Goal: Transaction & Acquisition: Obtain resource

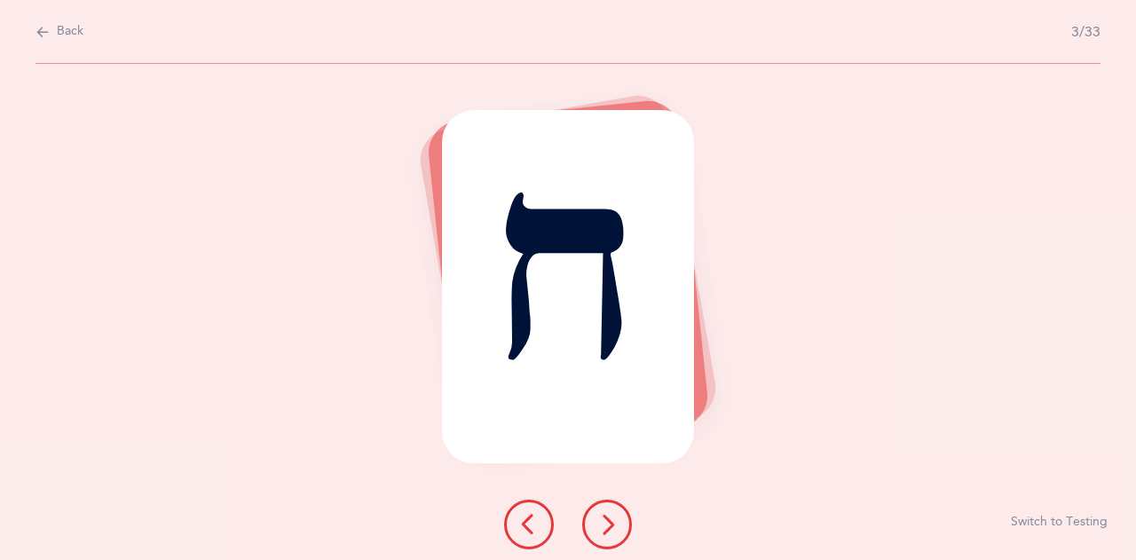
click at [612, 523] on icon at bounding box center [606, 524] width 21 height 21
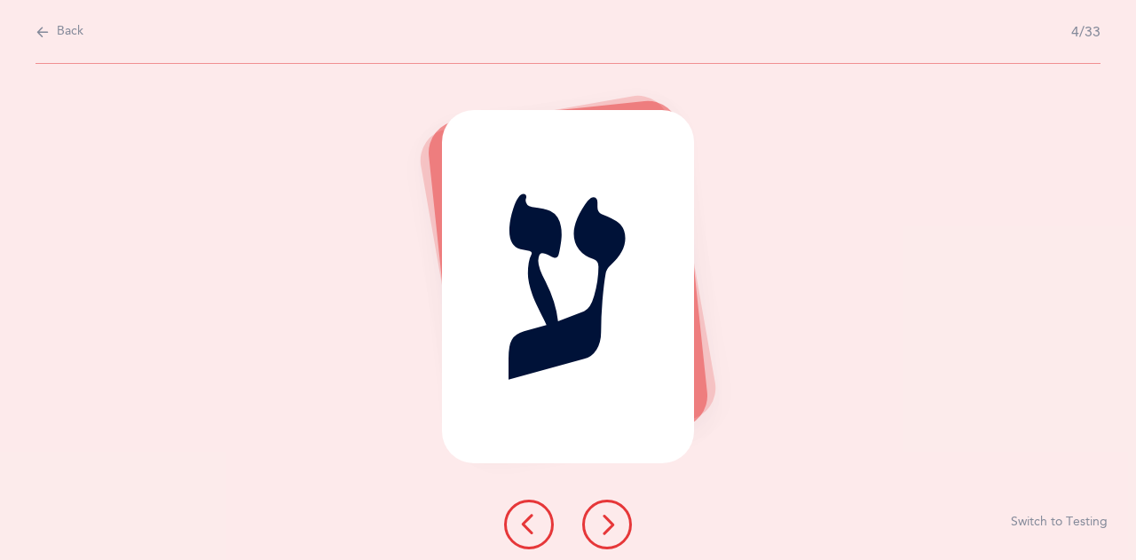
click at [612, 523] on icon at bounding box center [606, 524] width 21 height 21
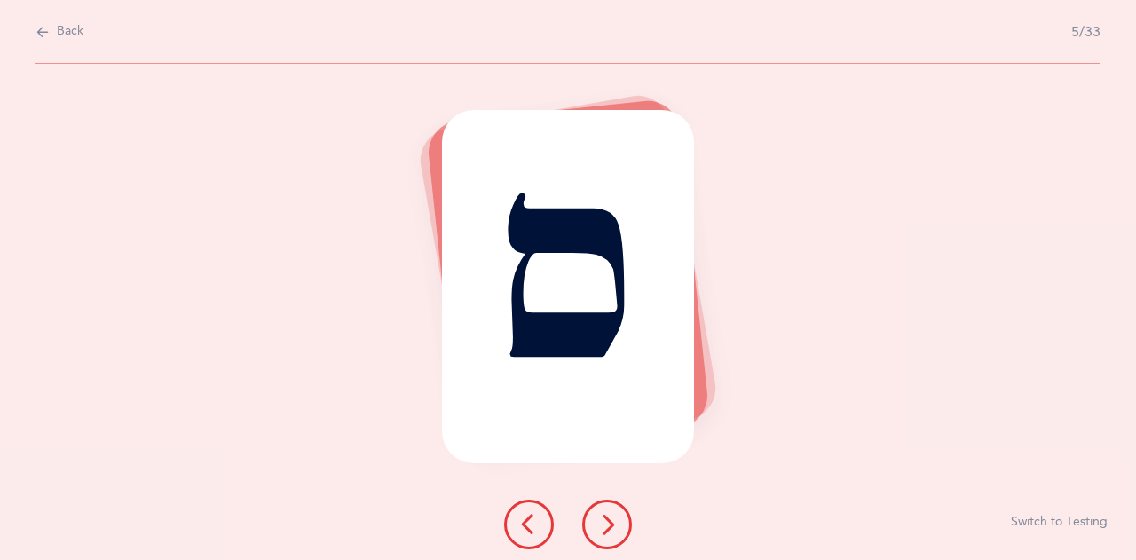
click at [612, 523] on icon at bounding box center [606, 524] width 21 height 21
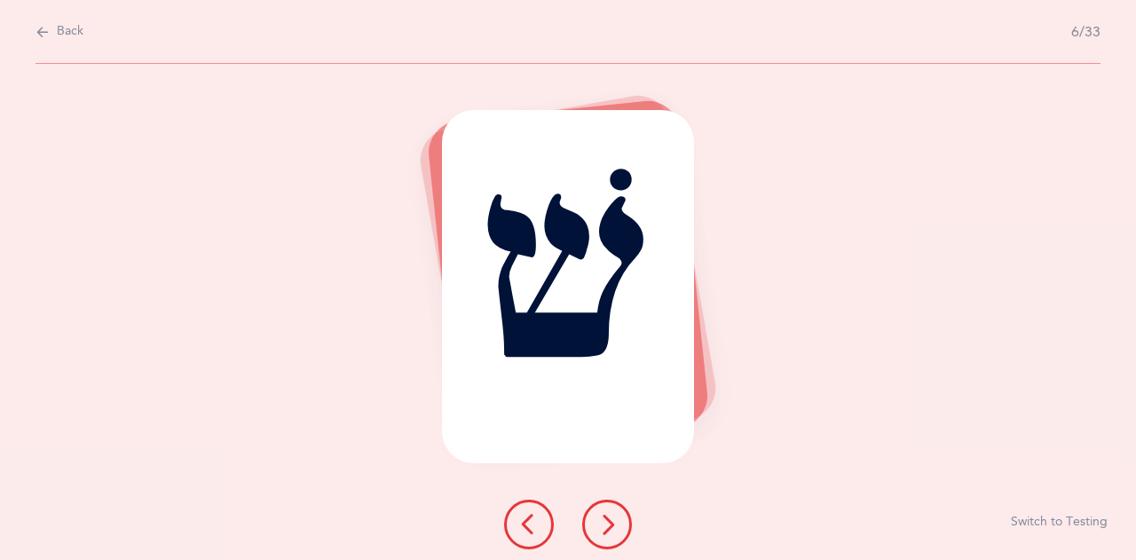
click at [612, 523] on icon at bounding box center [606, 524] width 21 height 21
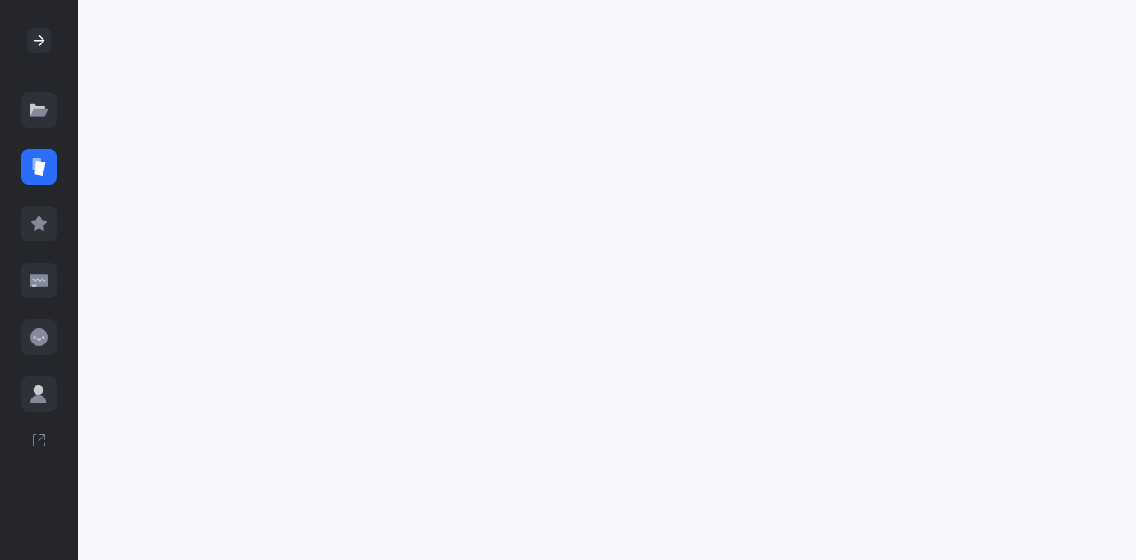
click at [39, 154] on div at bounding box center [38, 166] width 35 height 35
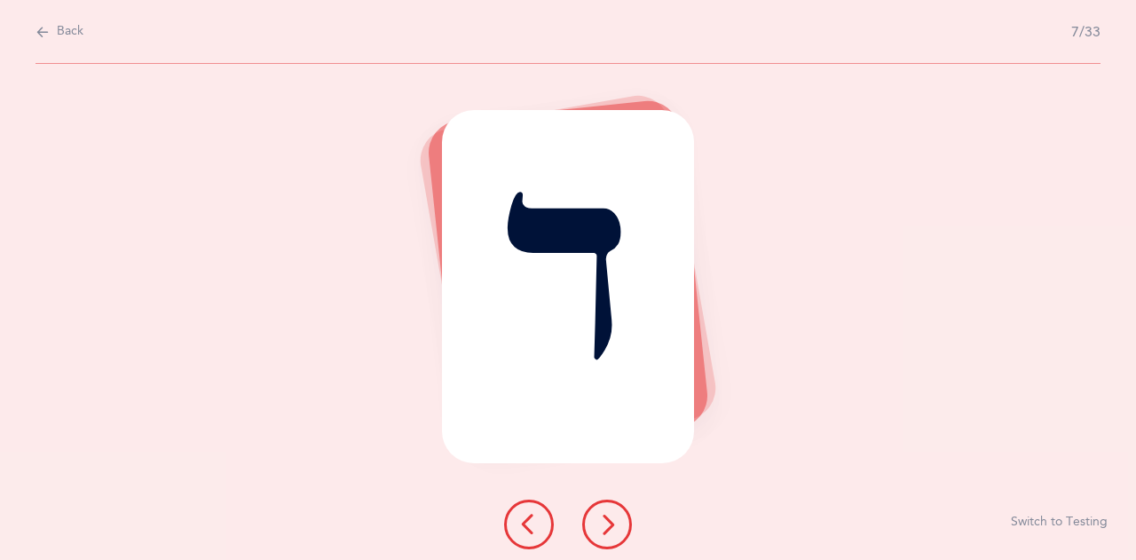
click at [55, 32] on button "Back" at bounding box center [59, 32] width 48 height 20
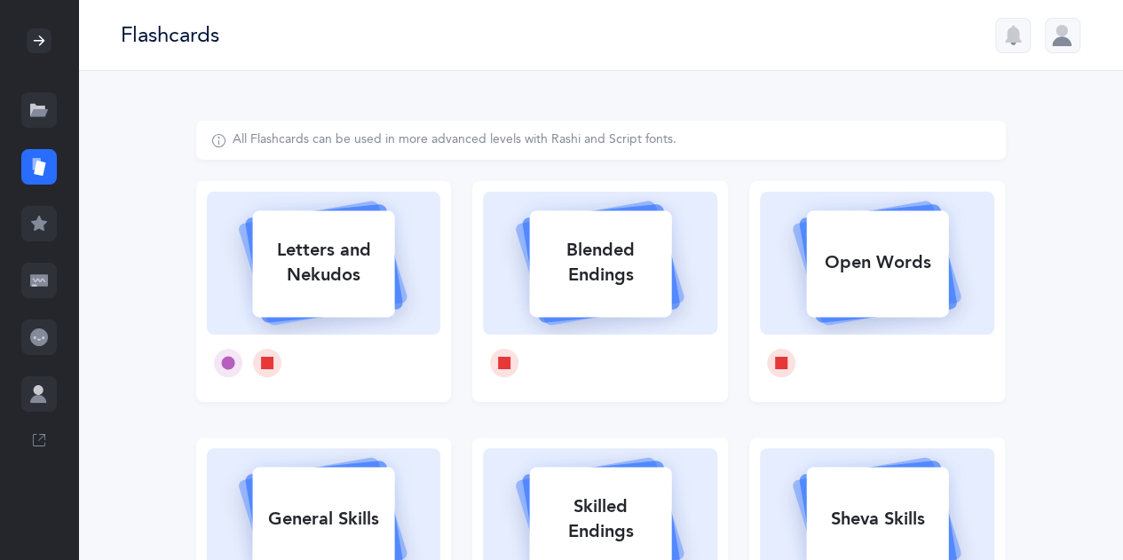
click at [344, 280] on div "Letters and Nekudos" at bounding box center [323, 262] width 142 height 71
select select "27"
select select "single"
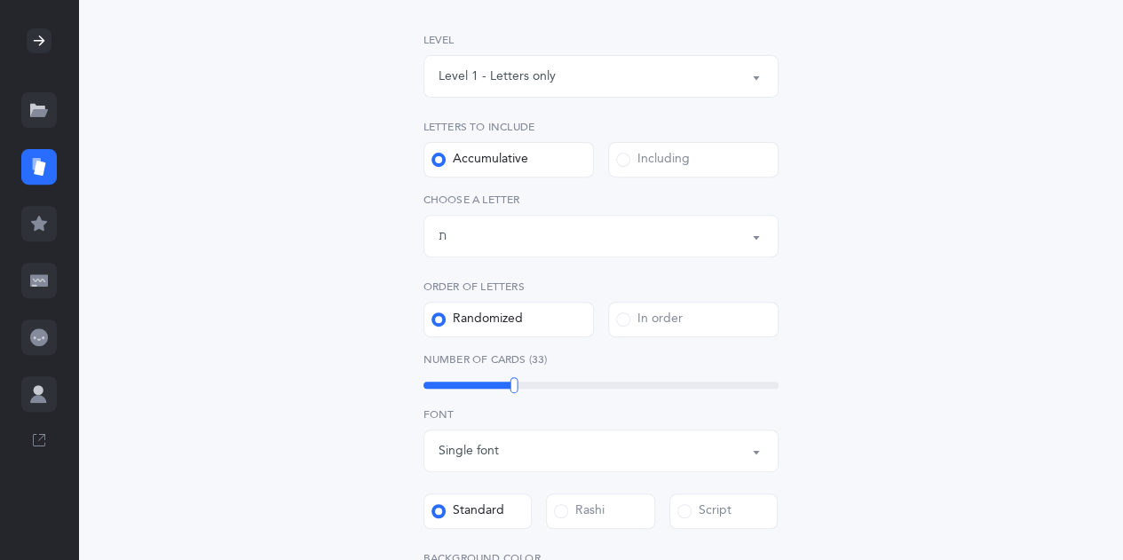
scroll to position [272, 0]
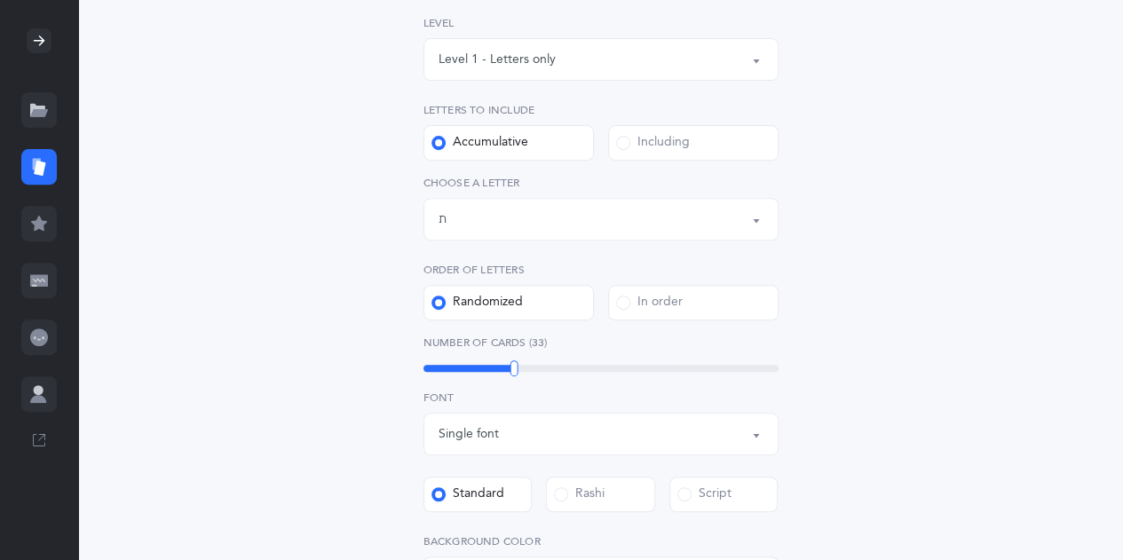
click at [819, 461] on div "Letters and Nekudos Choose your Flashcards options Level 1 - Letters only Level…" at bounding box center [601, 368] width 454 height 938
click at [742, 493] on label "Script" at bounding box center [723, 494] width 109 height 35
click at [0, 0] on input "Script" at bounding box center [0, 0] width 0 height 0
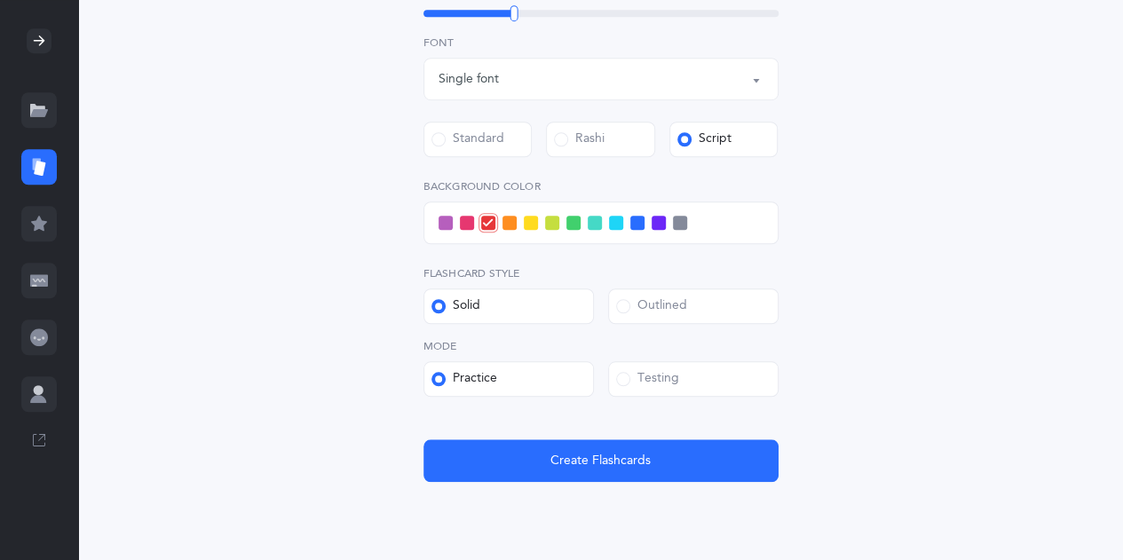
scroll to position [690, 0]
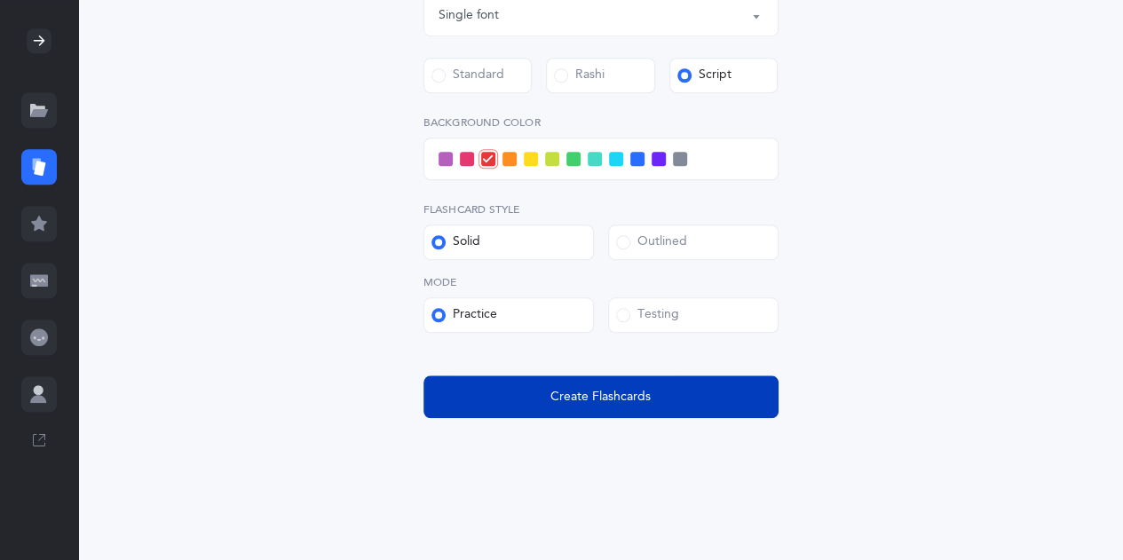
click at [673, 391] on button "Create Flashcards" at bounding box center [600, 396] width 355 height 43
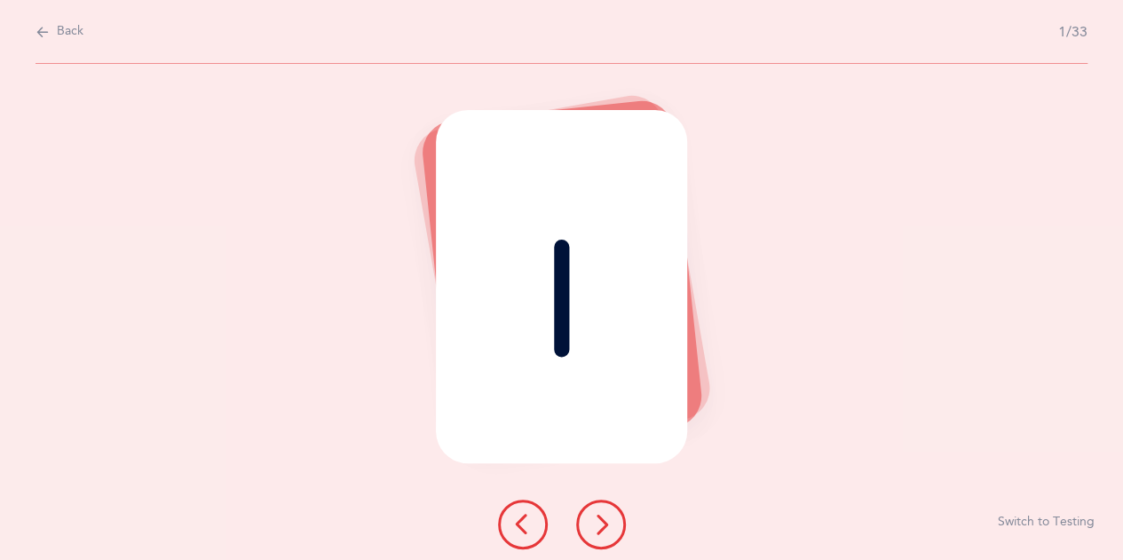
scroll to position [0, 0]
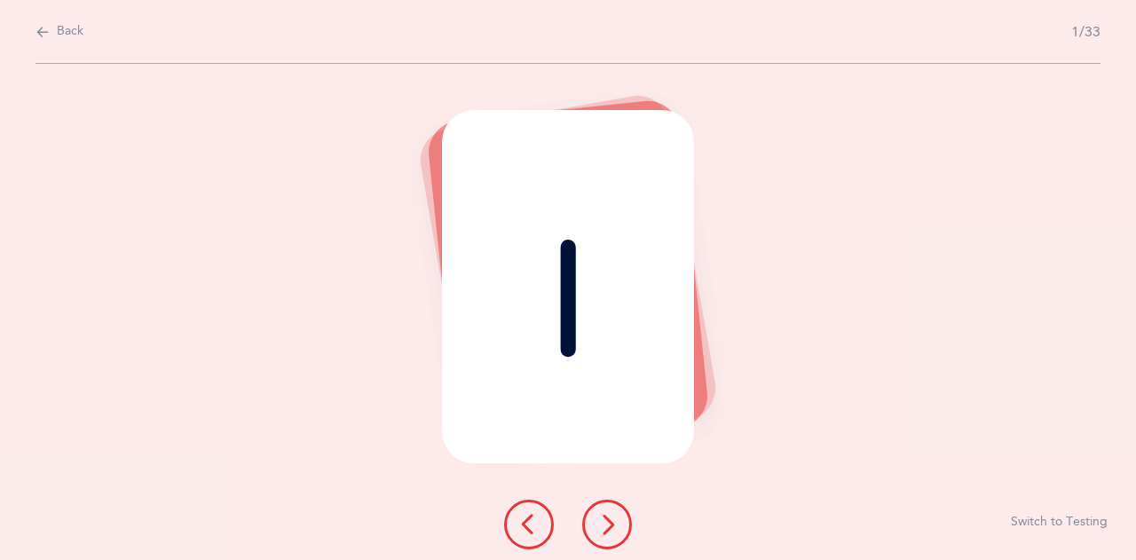
click at [595, 508] on button at bounding box center [607, 525] width 50 height 50
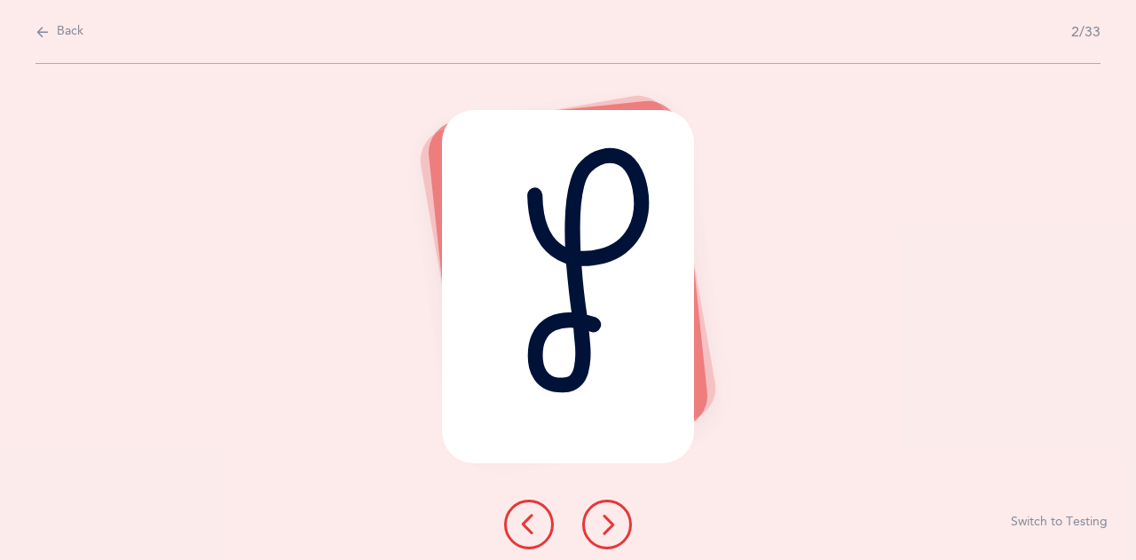
click at [595, 508] on button at bounding box center [607, 525] width 50 height 50
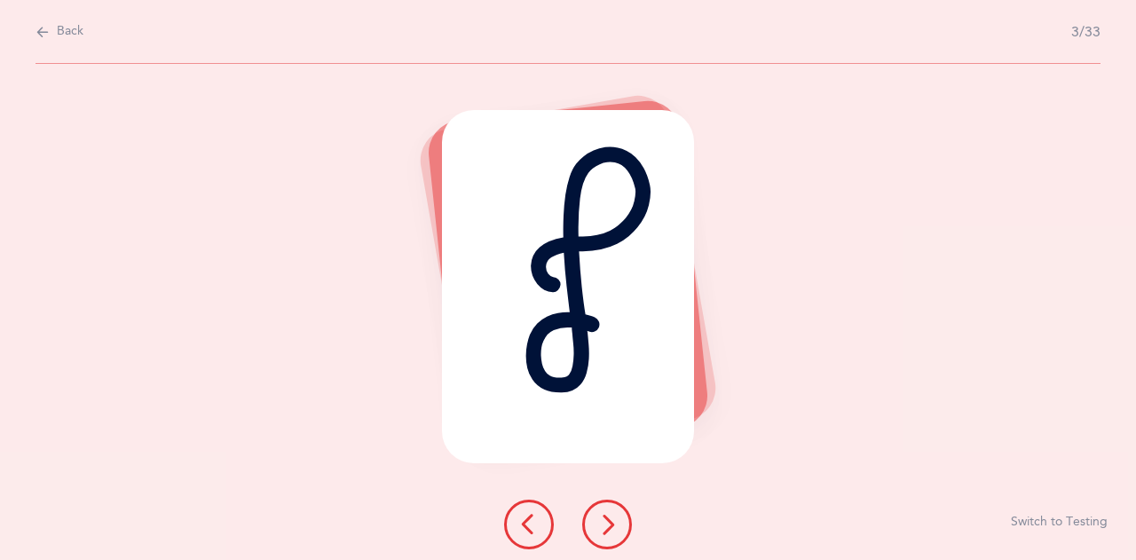
click at [595, 508] on button at bounding box center [607, 525] width 50 height 50
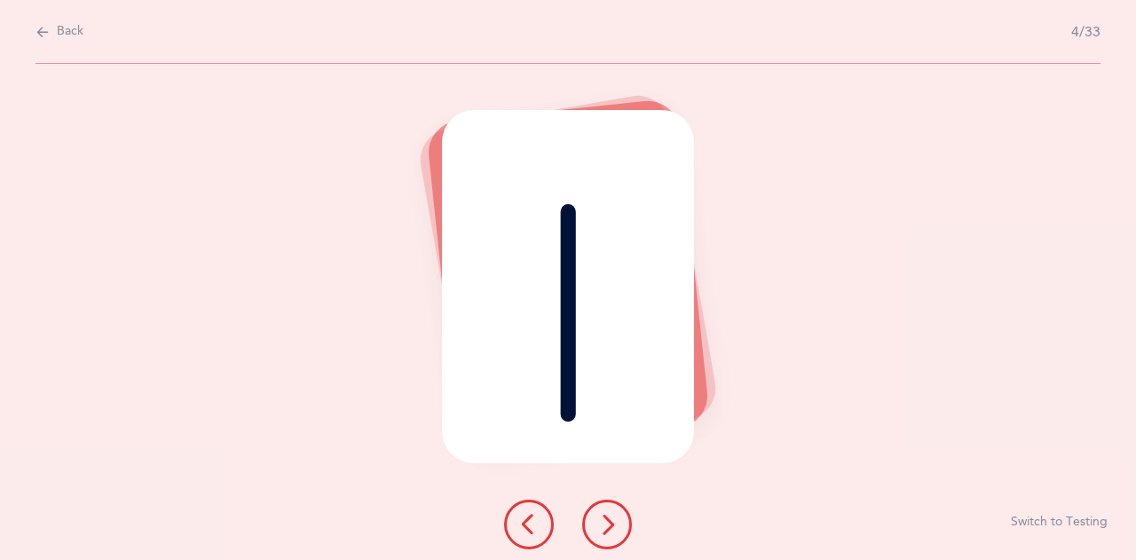
click at [595, 508] on button at bounding box center [607, 525] width 50 height 50
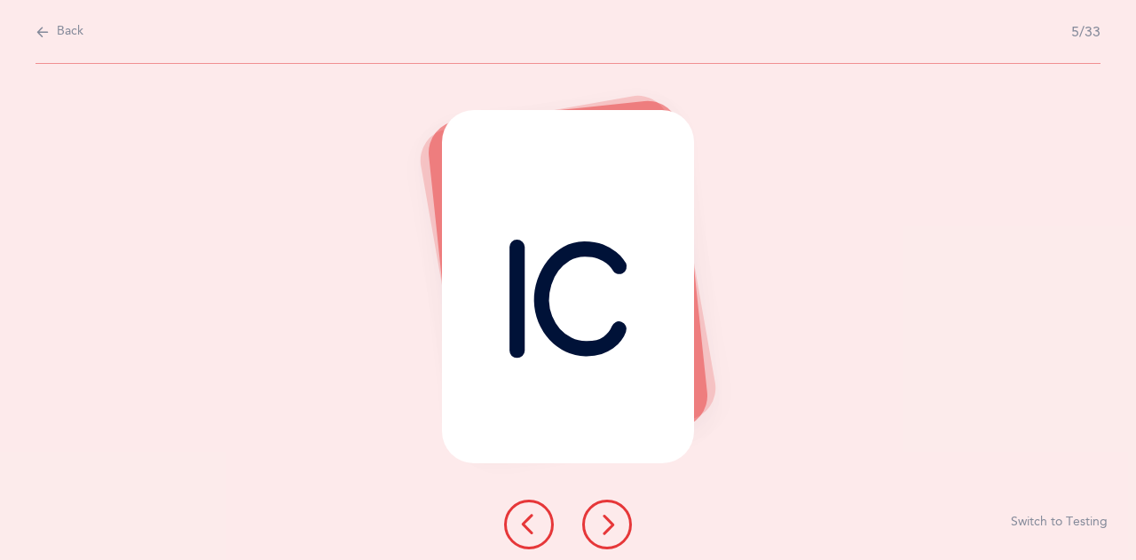
click at [595, 508] on button at bounding box center [607, 525] width 50 height 50
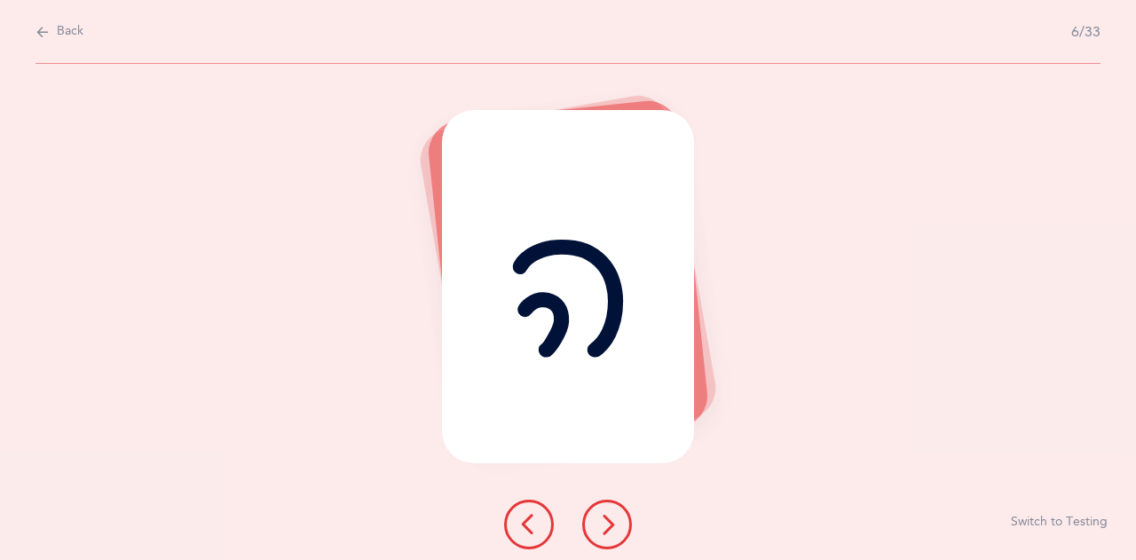
click at [595, 508] on button at bounding box center [607, 525] width 50 height 50
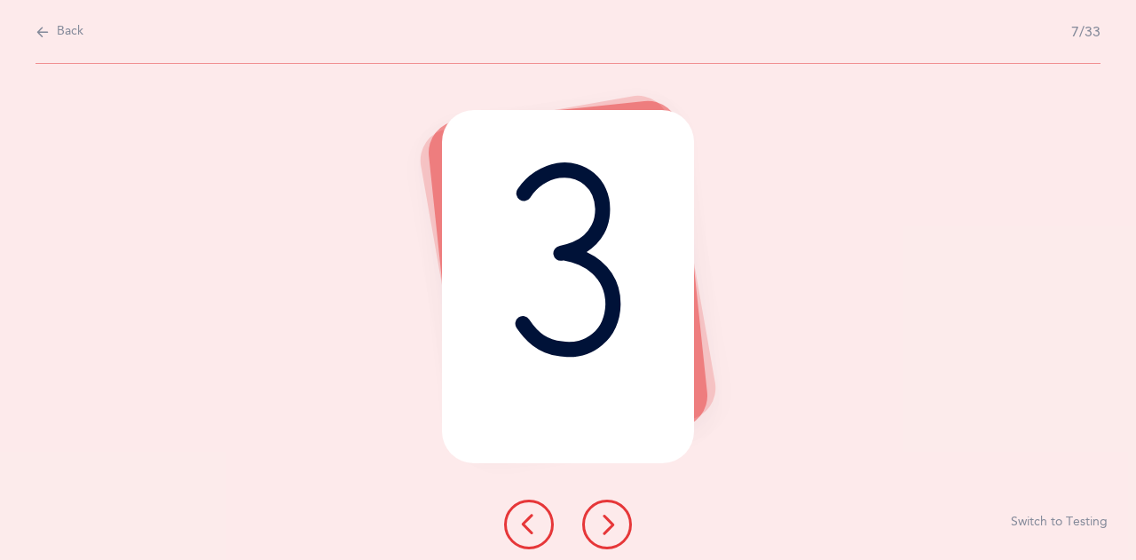
click at [613, 526] on icon at bounding box center [606, 524] width 21 height 21
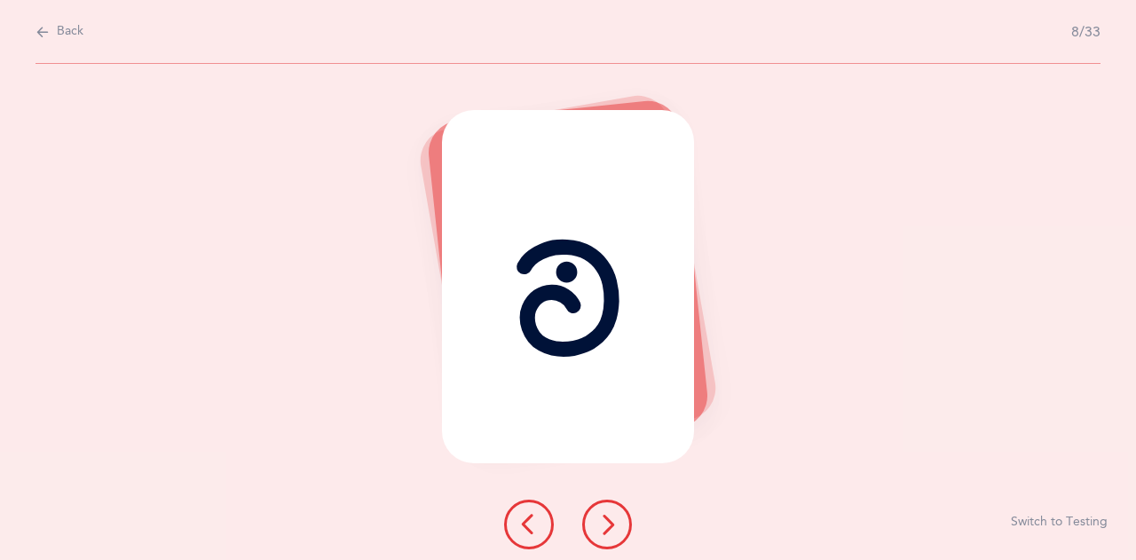
click at [613, 526] on icon at bounding box center [606, 524] width 21 height 21
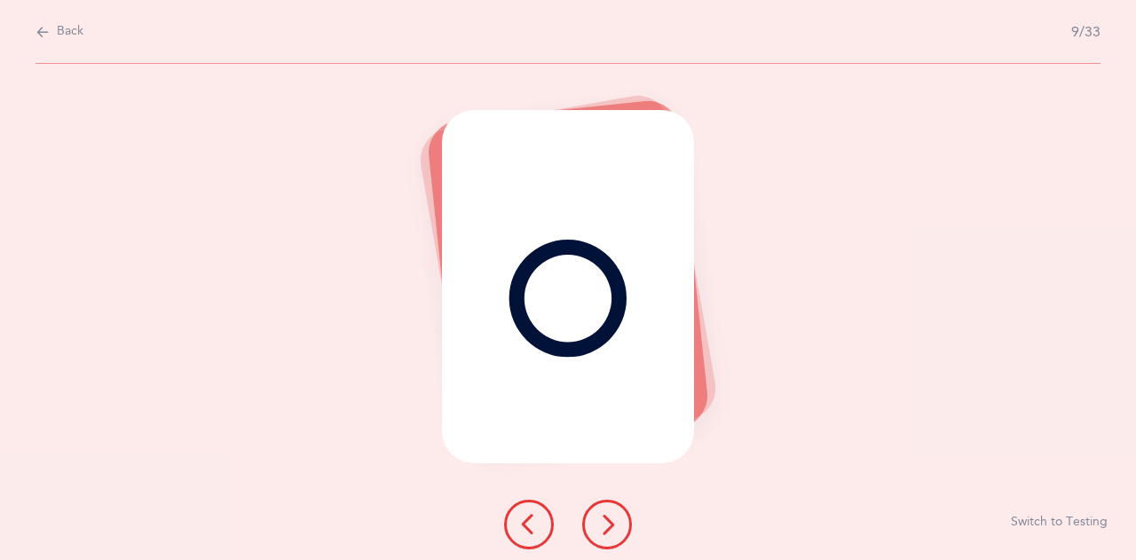
click at [613, 526] on icon at bounding box center [606, 524] width 21 height 21
click at [531, 529] on icon at bounding box center [528, 524] width 21 height 21
click at [609, 530] on icon at bounding box center [606, 524] width 21 height 21
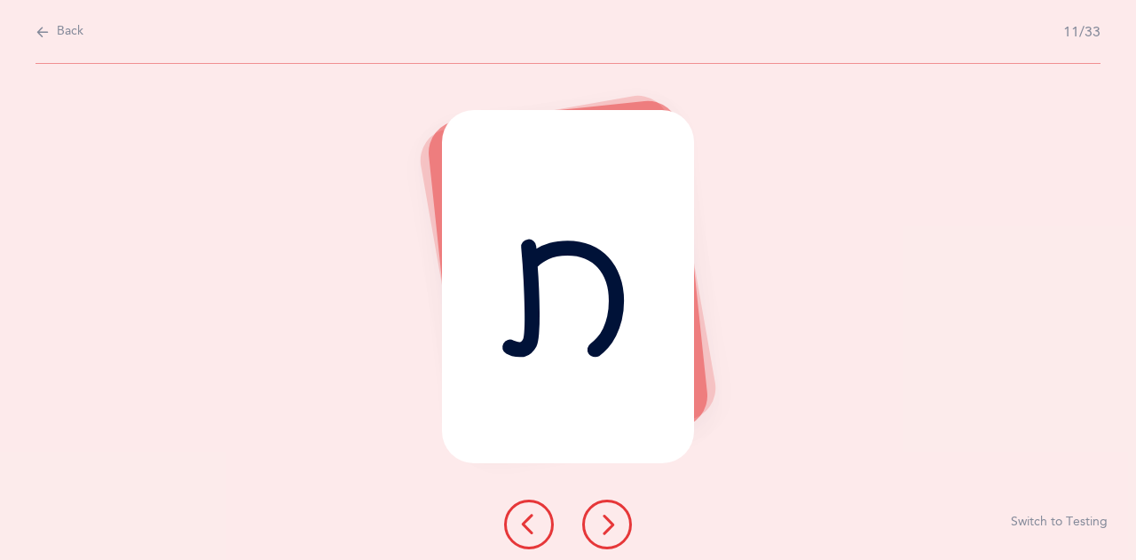
click at [609, 530] on icon at bounding box center [606, 524] width 21 height 21
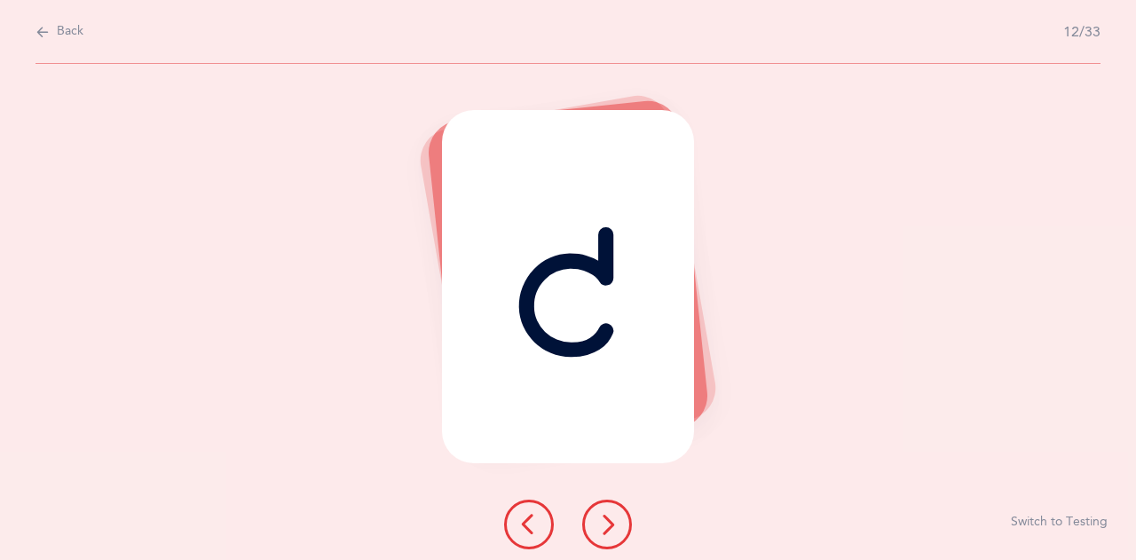
click at [609, 530] on icon at bounding box center [606, 524] width 21 height 21
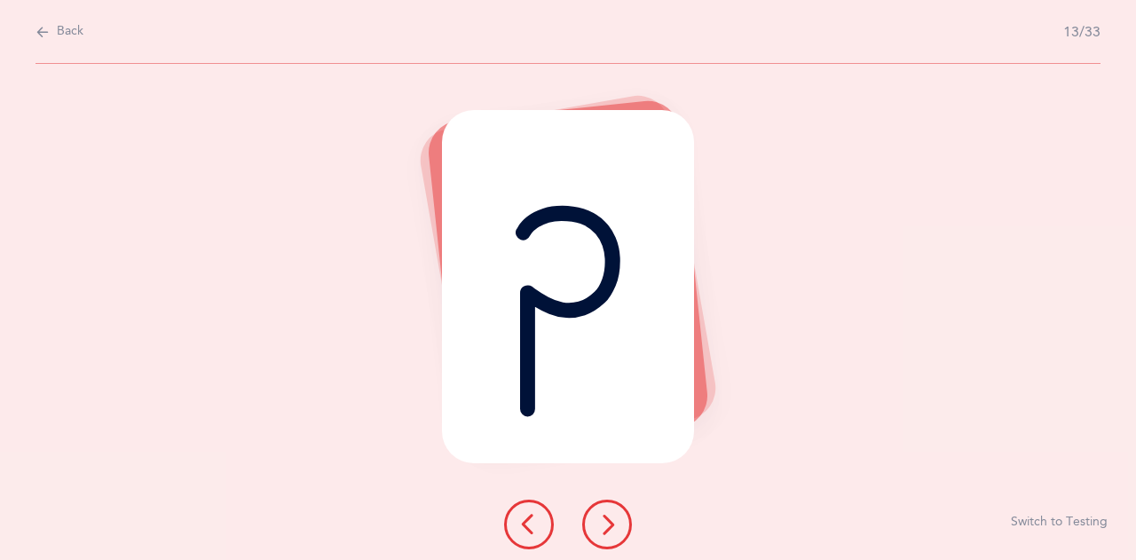
click at [609, 530] on icon at bounding box center [606, 524] width 21 height 21
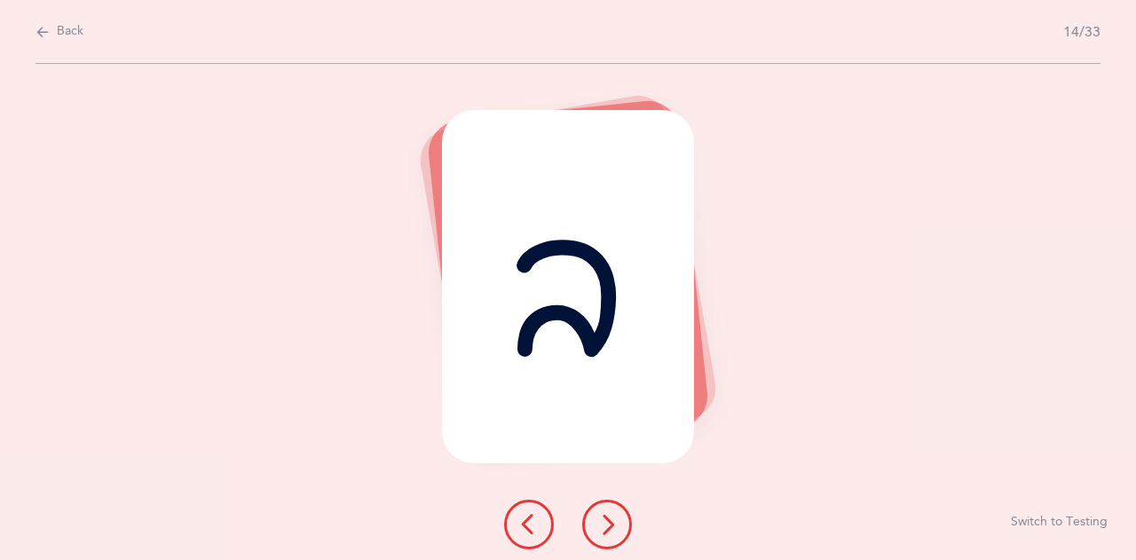
click at [609, 530] on icon at bounding box center [606, 524] width 21 height 21
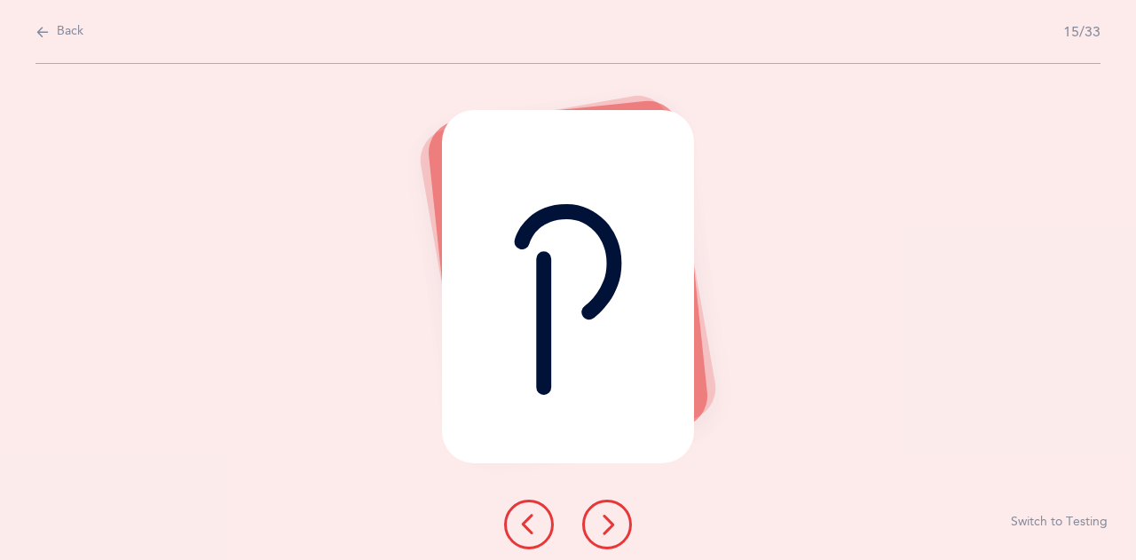
click at [609, 530] on icon at bounding box center [606, 524] width 21 height 21
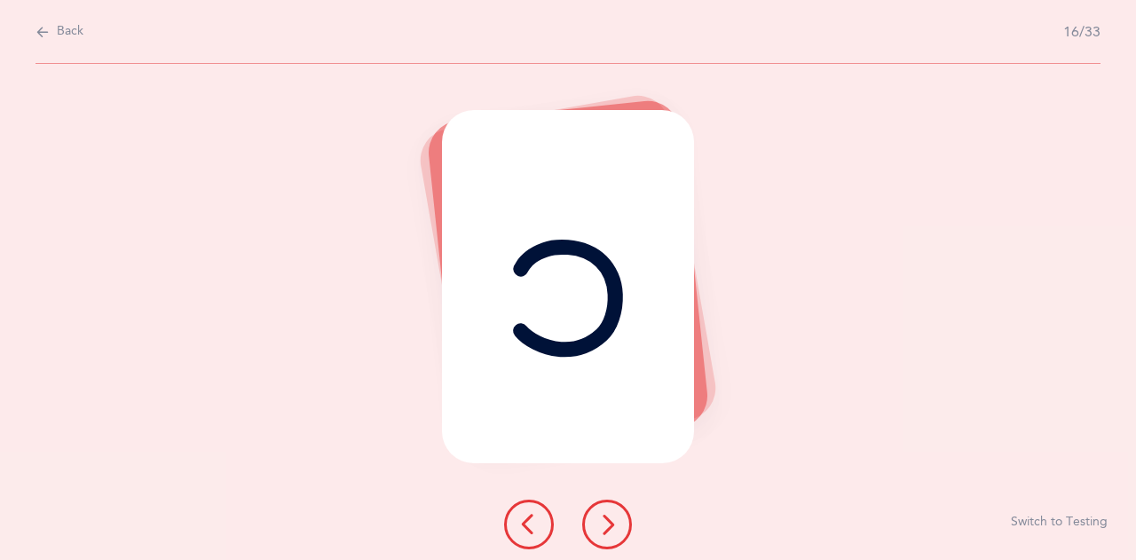
click at [609, 530] on icon at bounding box center [606, 524] width 21 height 21
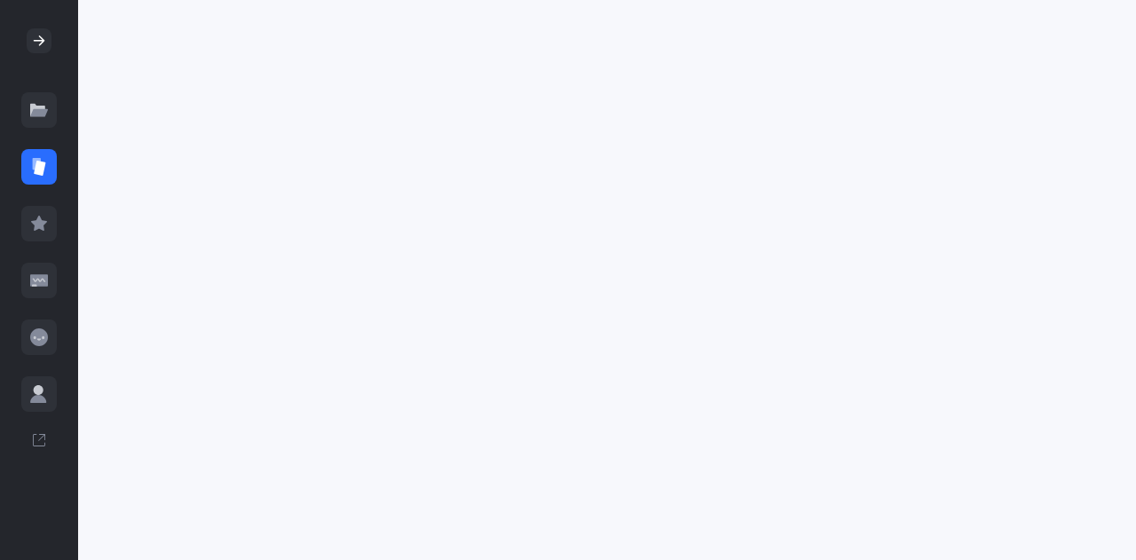
click at [37, 114] on icon at bounding box center [39, 112] width 18 height 7
drag, startPoint x: 35, startPoint y: 109, endPoint x: 259, endPoint y: 43, distance: 233.9
click at [259, 43] on div at bounding box center [607, 280] width 1058 height 560
click at [55, 173] on div at bounding box center [38, 166] width 35 height 35
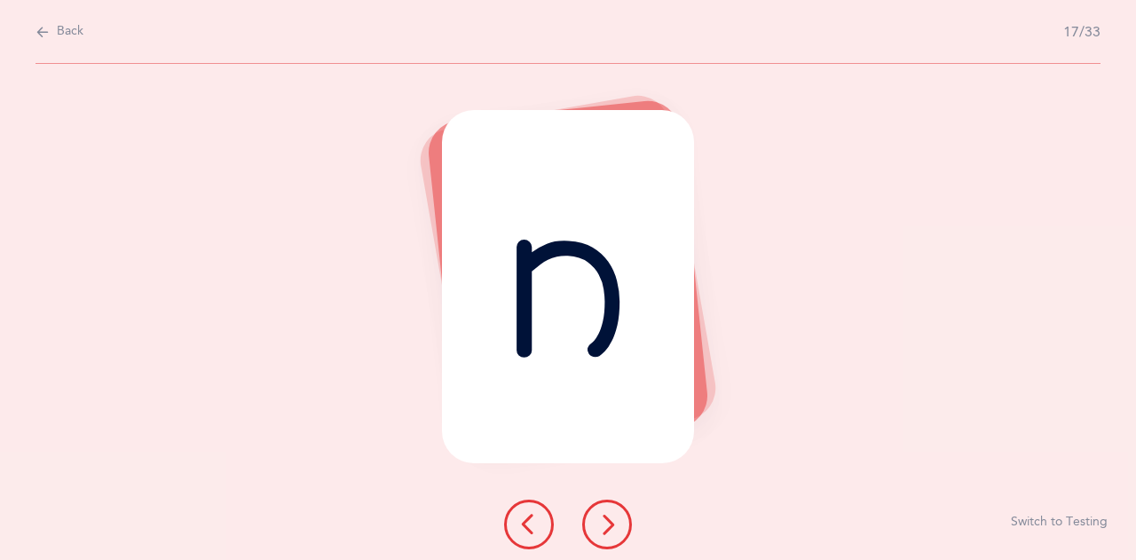
click at [57, 26] on span "Back" at bounding box center [70, 32] width 27 height 18
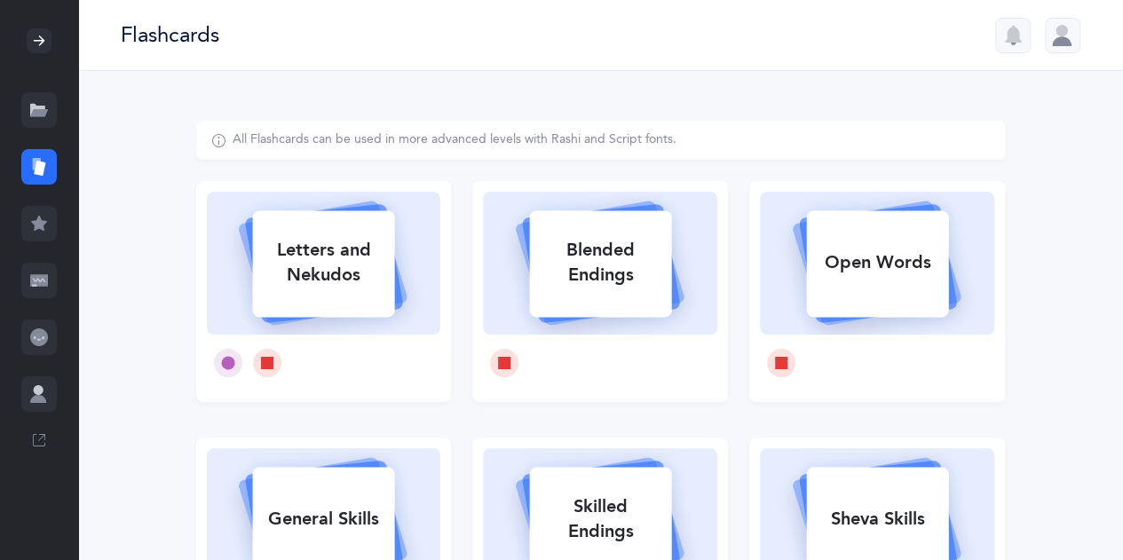
click at [30, 107] on icon at bounding box center [37, 110] width 15 height 13
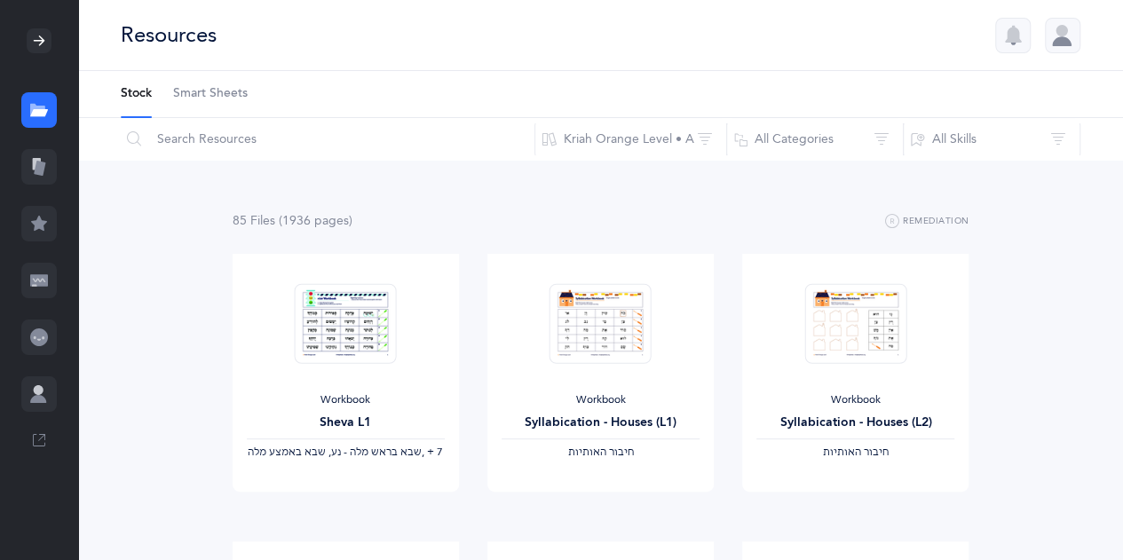
click at [227, 99] on span "Smart Sheets" at bounding box center [210, 94] width 75 height 18
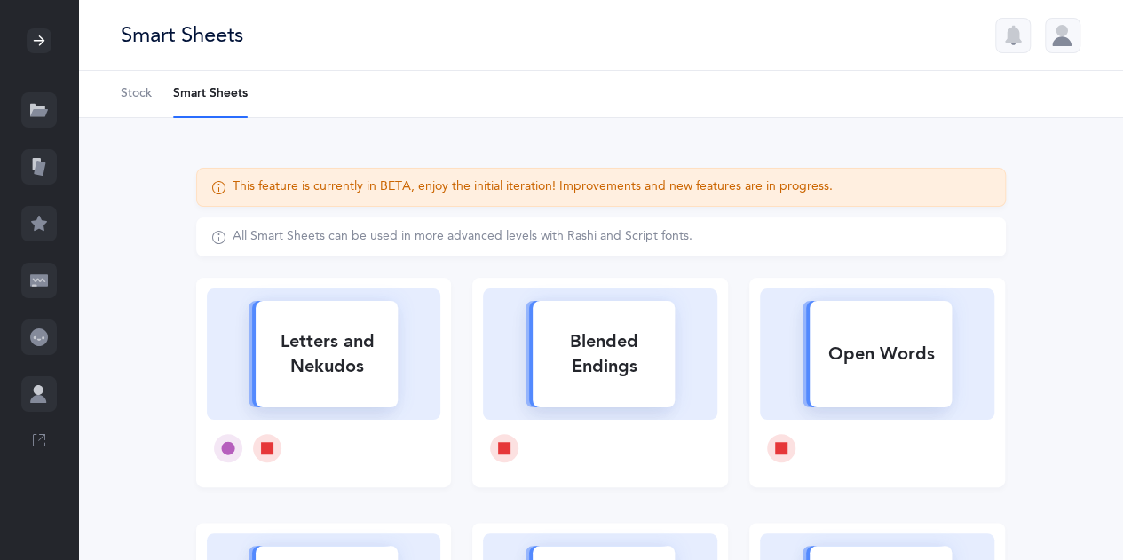
click at [348, 338] on div "Letters and Nekudos" at bounding box center [327, 354] width 142 height 71
select select
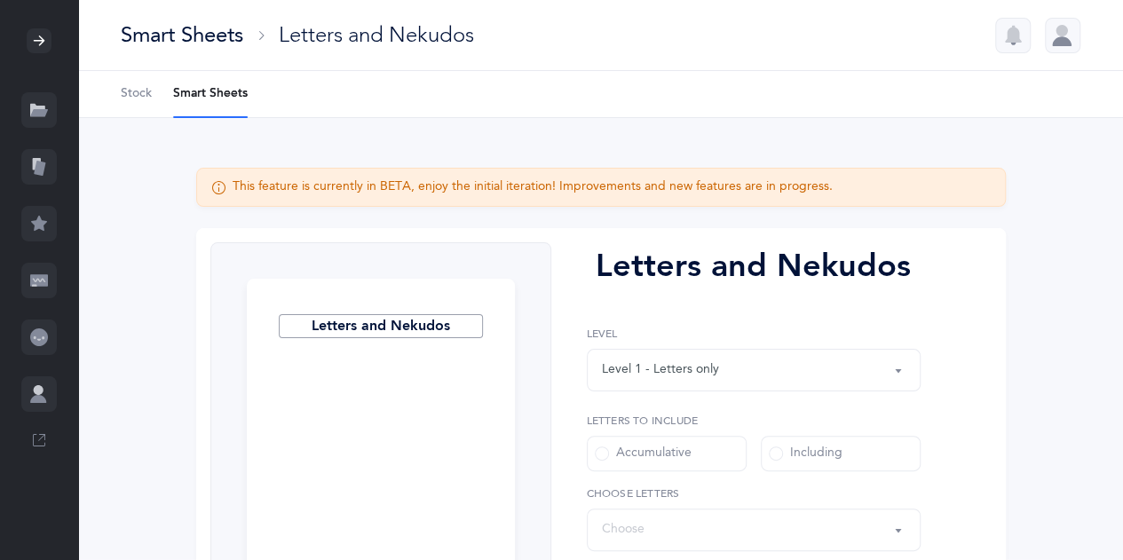
select select "27"
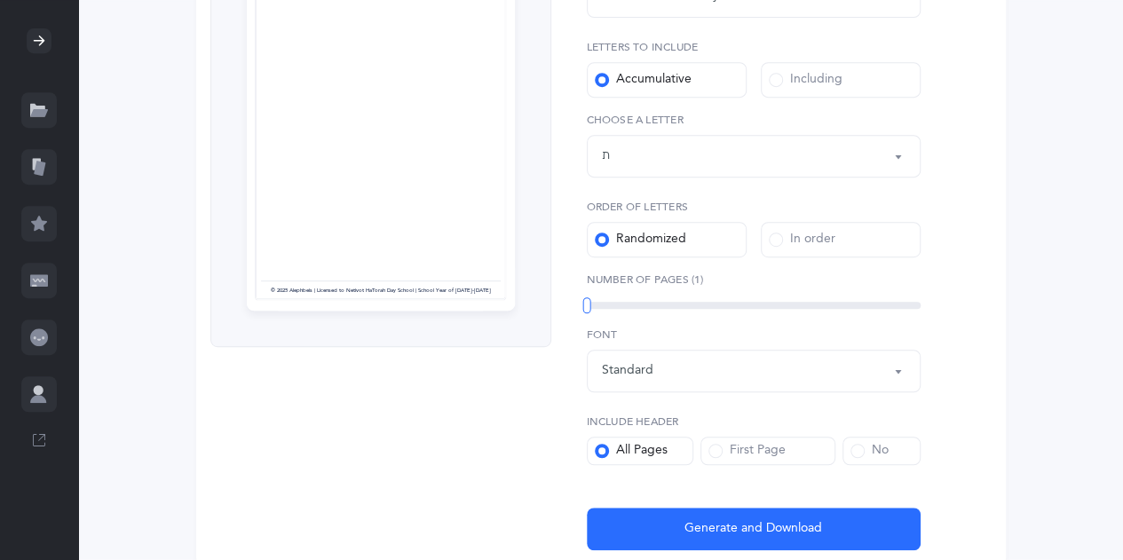
scroll to position [390, 0]
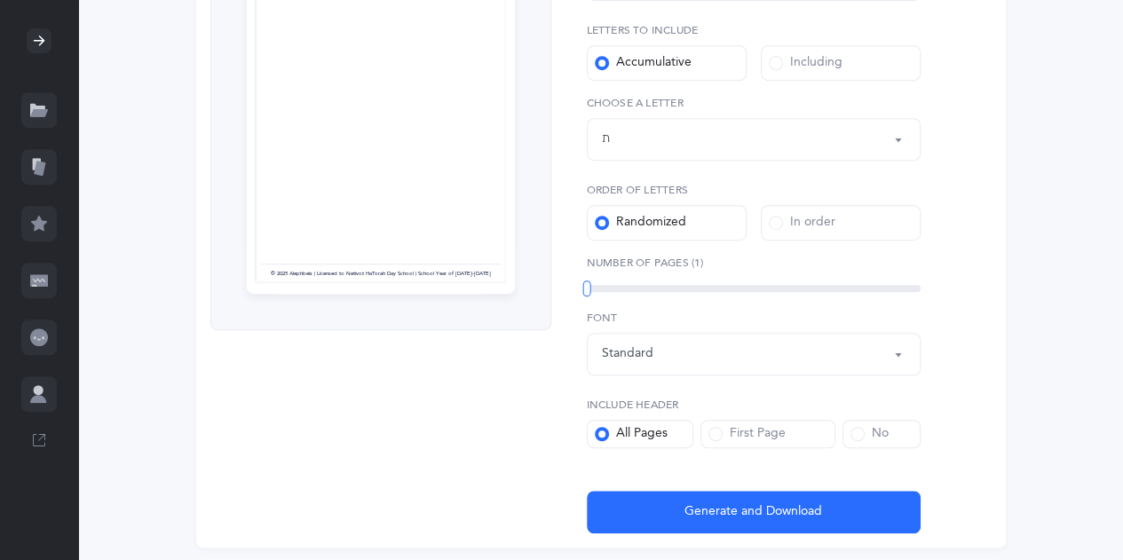
click at [900, 355] on button "Standard" at bounding box center [754, 354] width 334 height 43
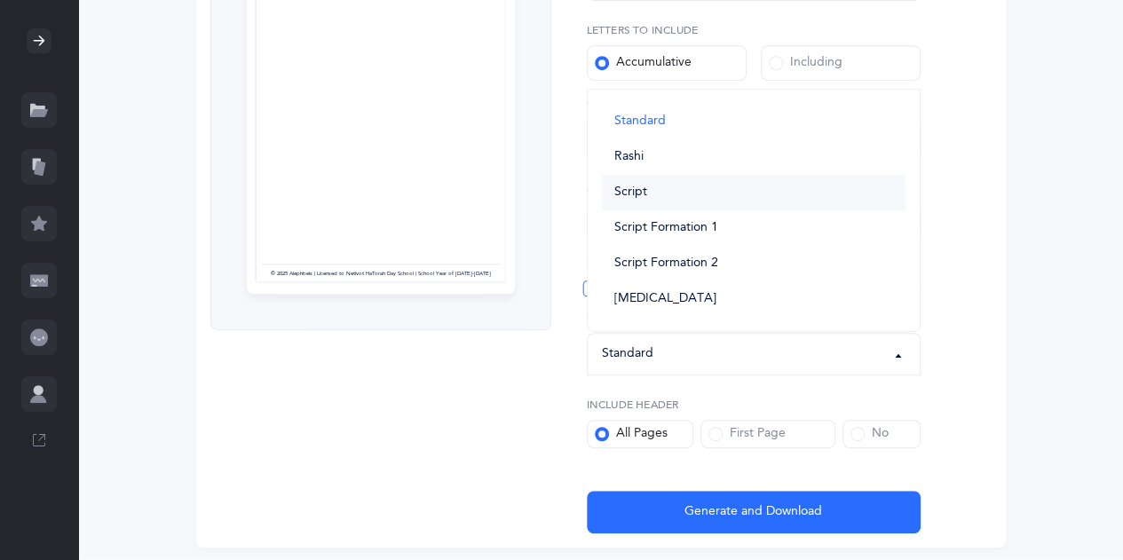
click at [644, 196] on span "Script" at bounding box center [630, 193] width 33 height 16
select select "script"
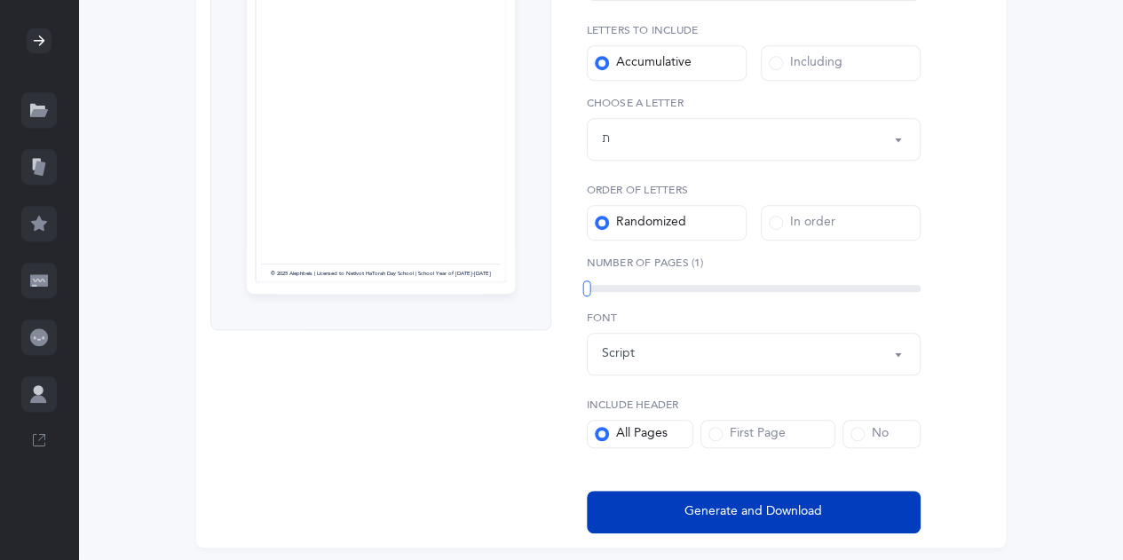
click at [713, 505] on span "Generate and Download" at bounding box center [753, 511] width 138 height 19
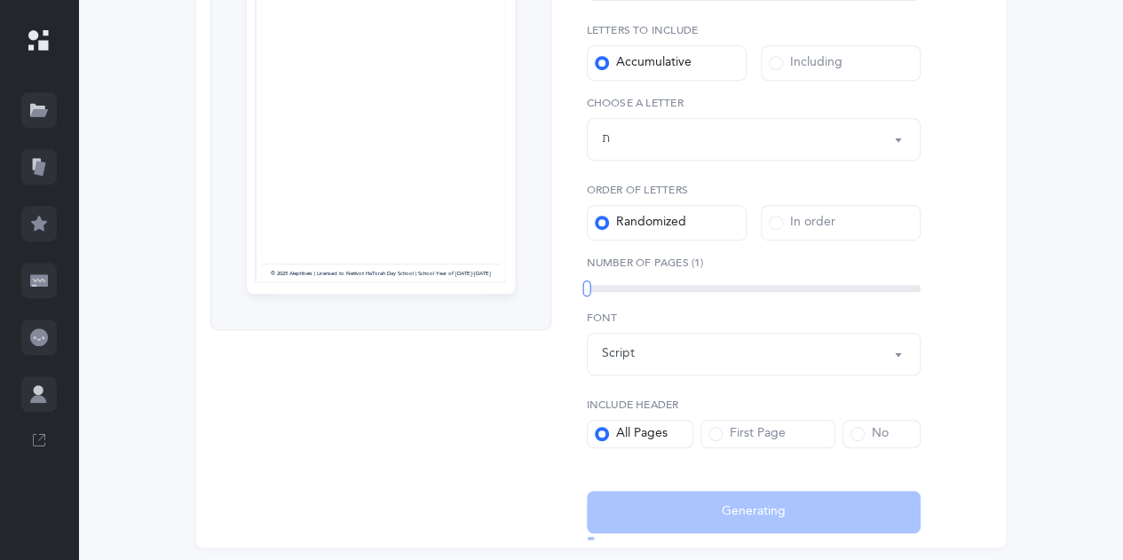
select select "27"
select select "script"
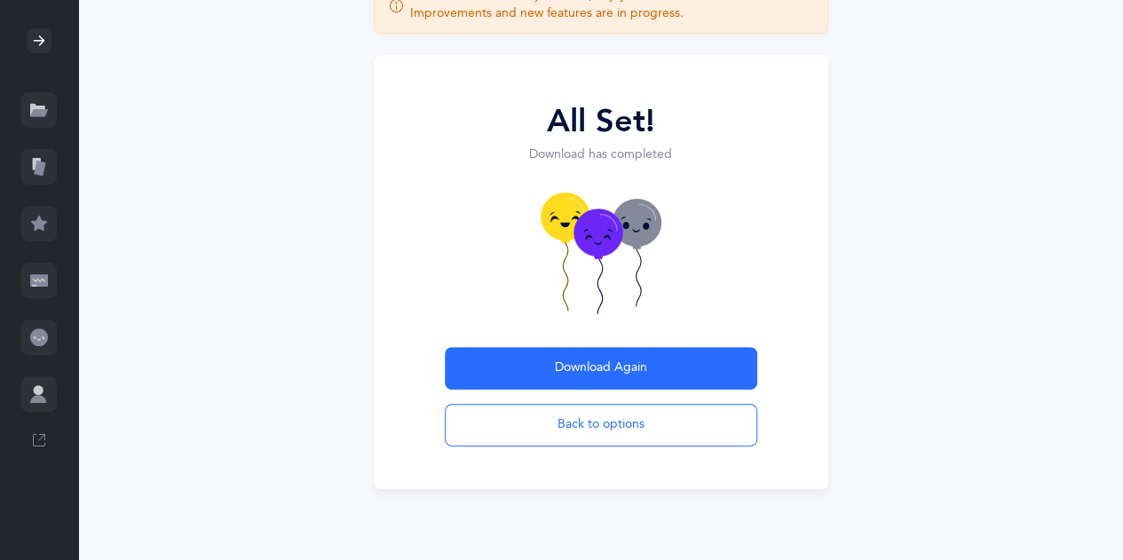
scroll to position [142, 0]
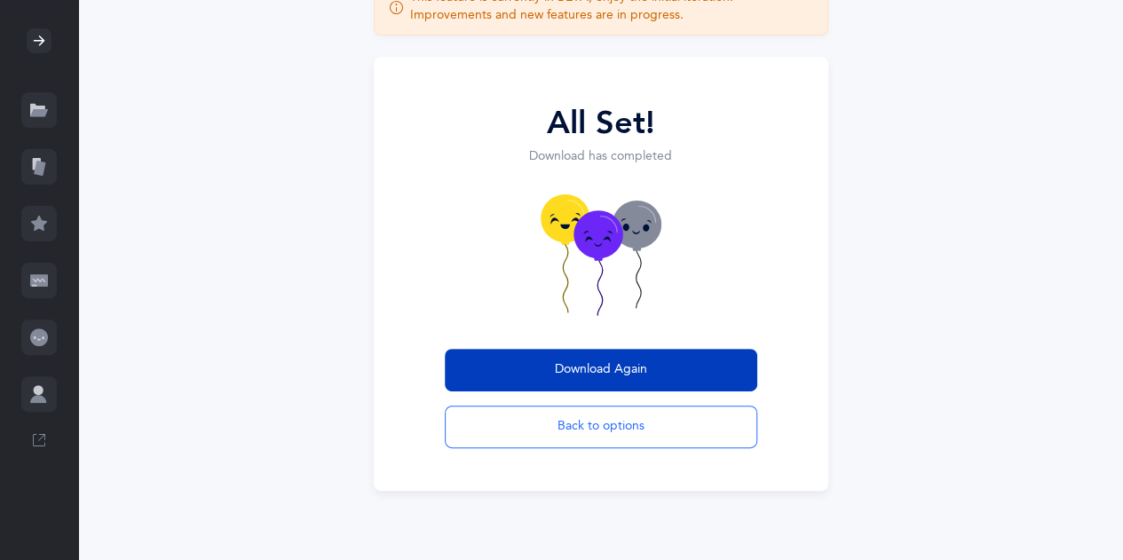
click at [584, 382] on button "Download Again" at bounding box center [601, 370] width 312 height 43
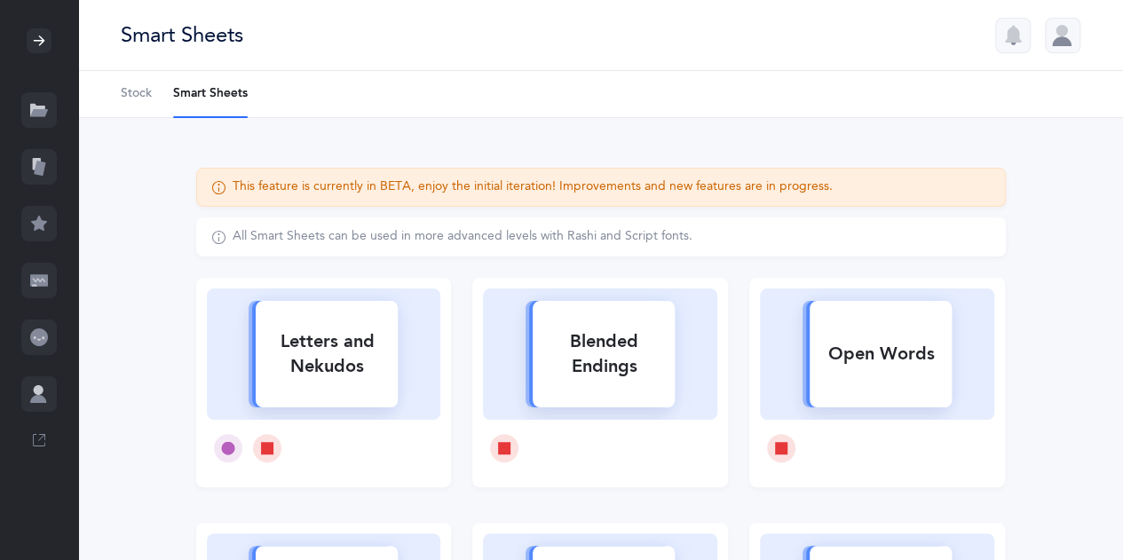
click at [314, 354] on div "Letters and Nekudos" at bounding box center [327, 354] width 142 height 71
select select "27"
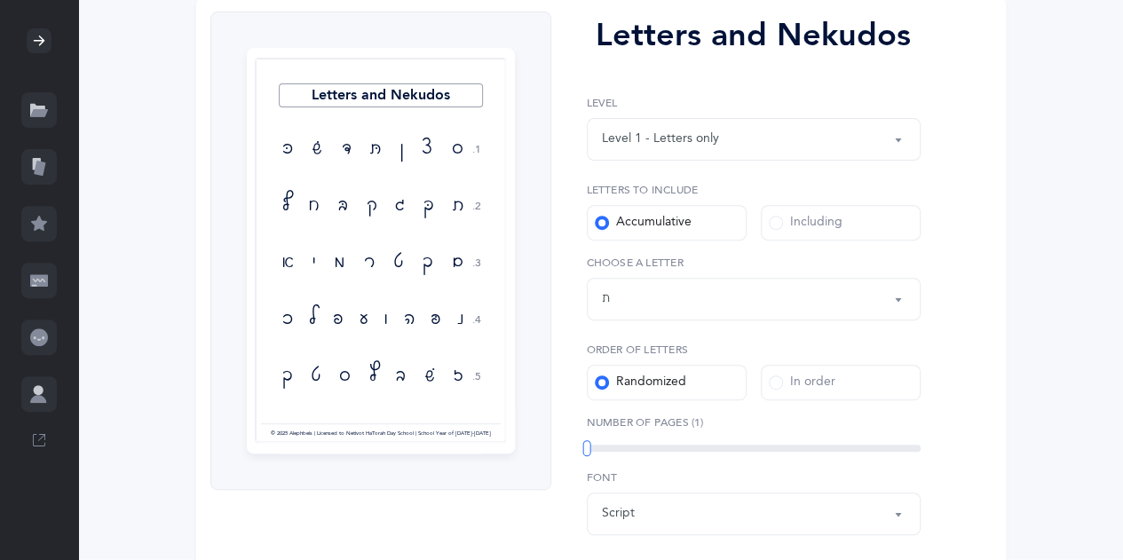
scroll to position [248, 0]
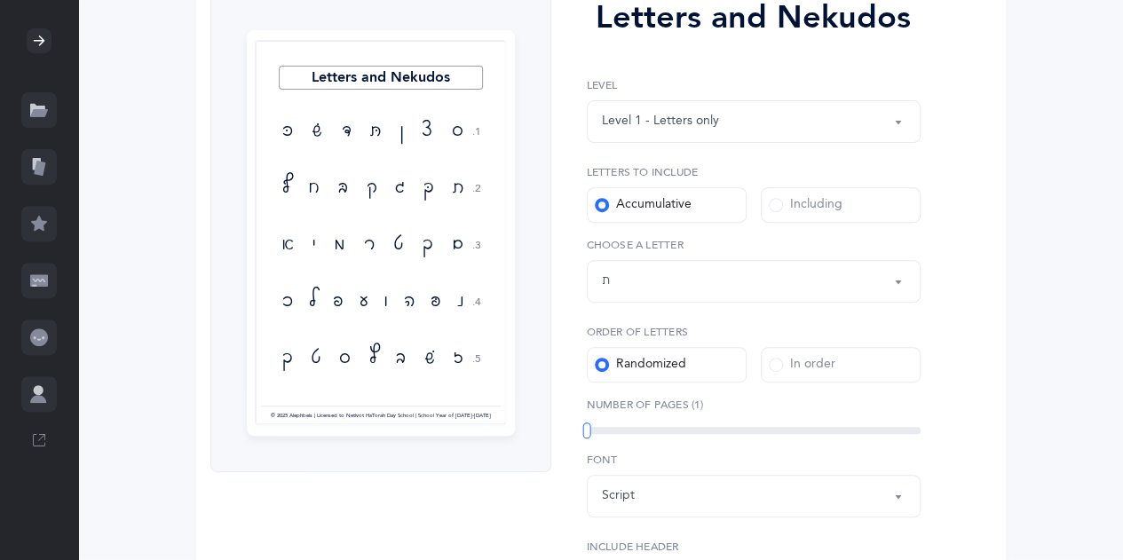
click at [899, 500] on button "Script" at bounding box center [754, 496] width 334 height 43
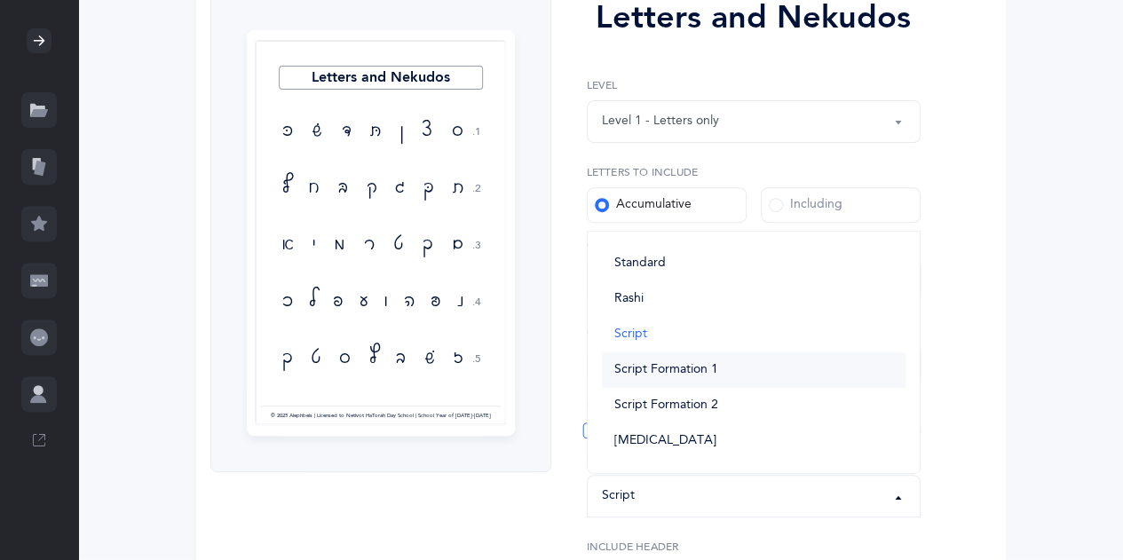
click at [744, 367] on link "Script Formation 1" at bounding box center [753, 369] width 303 height 35
select select "script-formation-1"
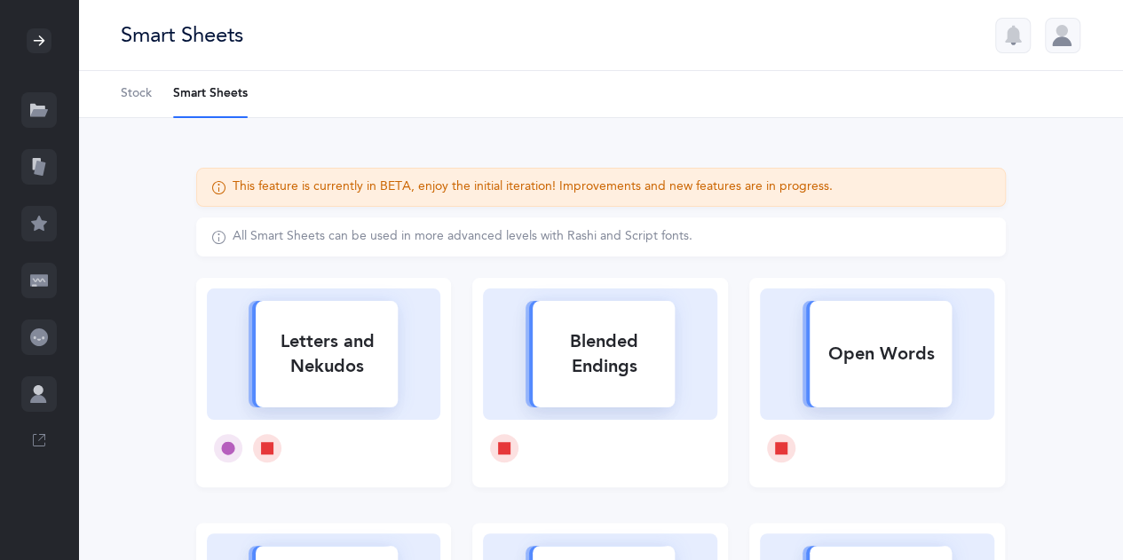
click at [863, 379] on rect at bounding box center [880, 354] width 142 height 106
select select
select select "script-formation-1"
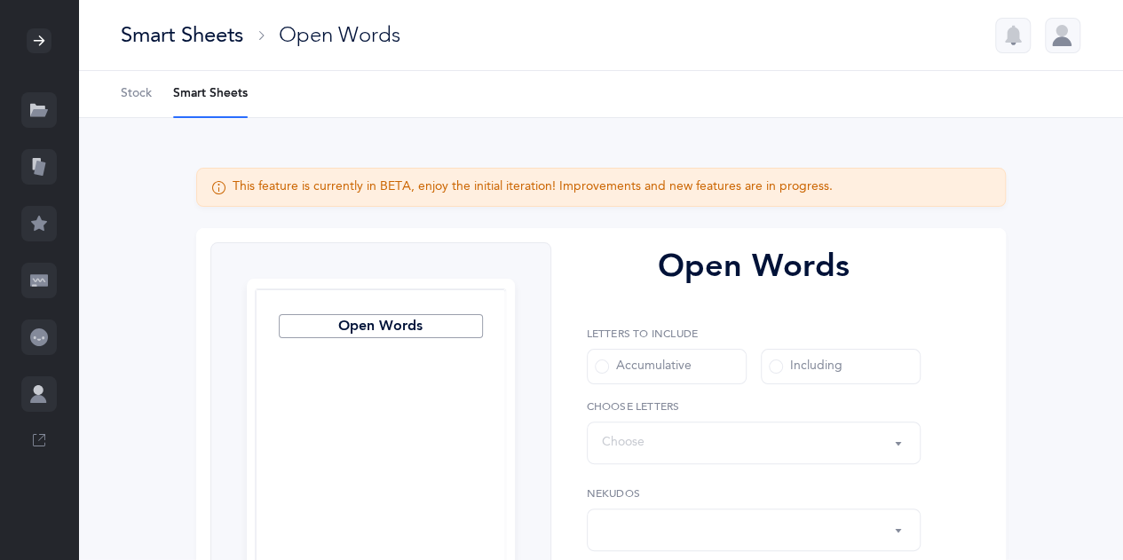
select select "all"
click at [915, 447] on button "Words up until: Choose" at bounding box center [754, 443] width 334 height 43
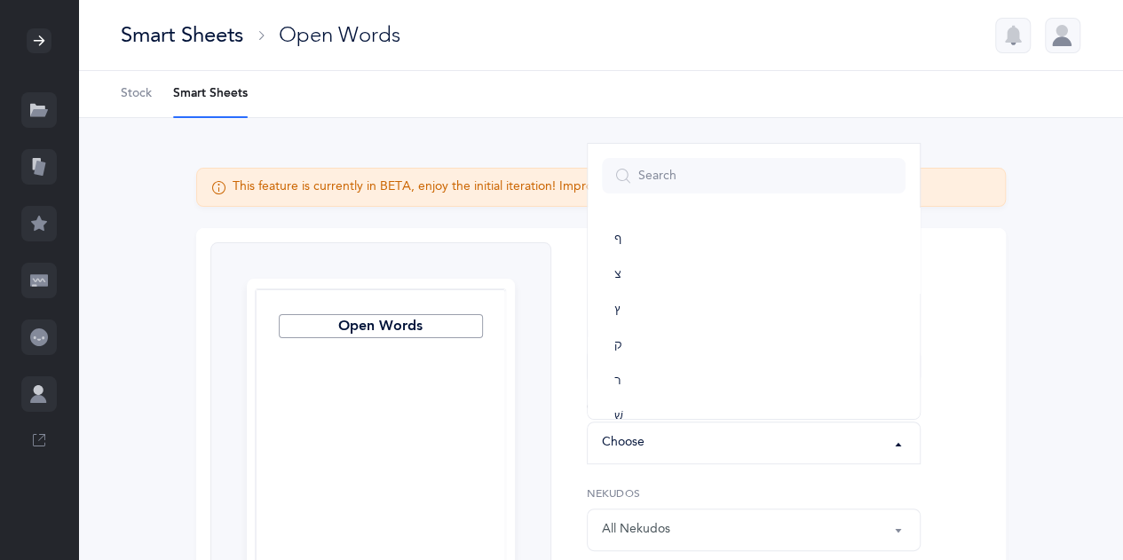
scroll to position [951, 0]
click at [774, 396] on link "ת" at bounding box center [753, 388] width 303 height 35
select select "27"
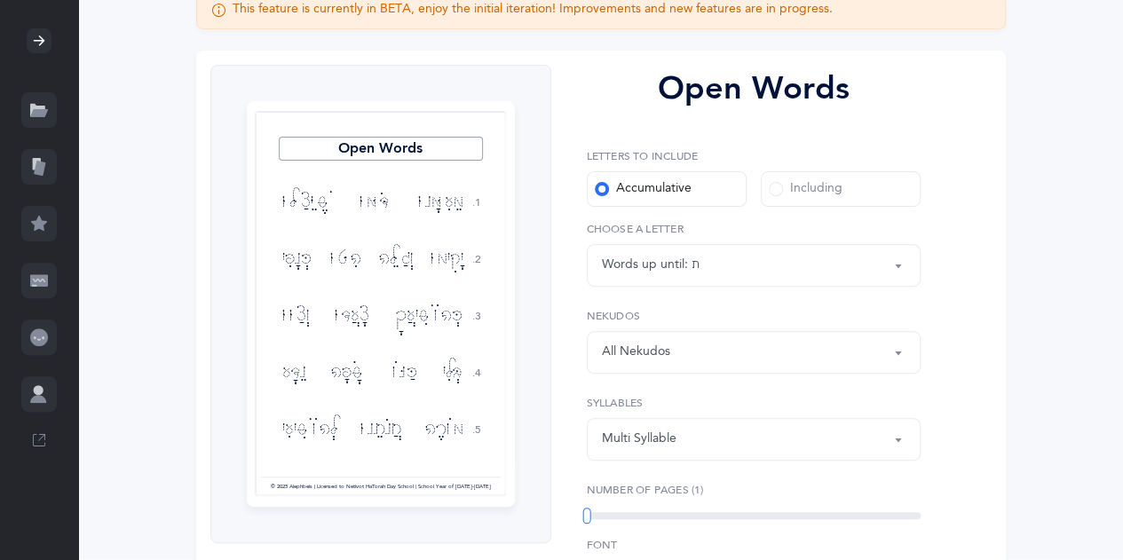
scroll to position [213, 0]
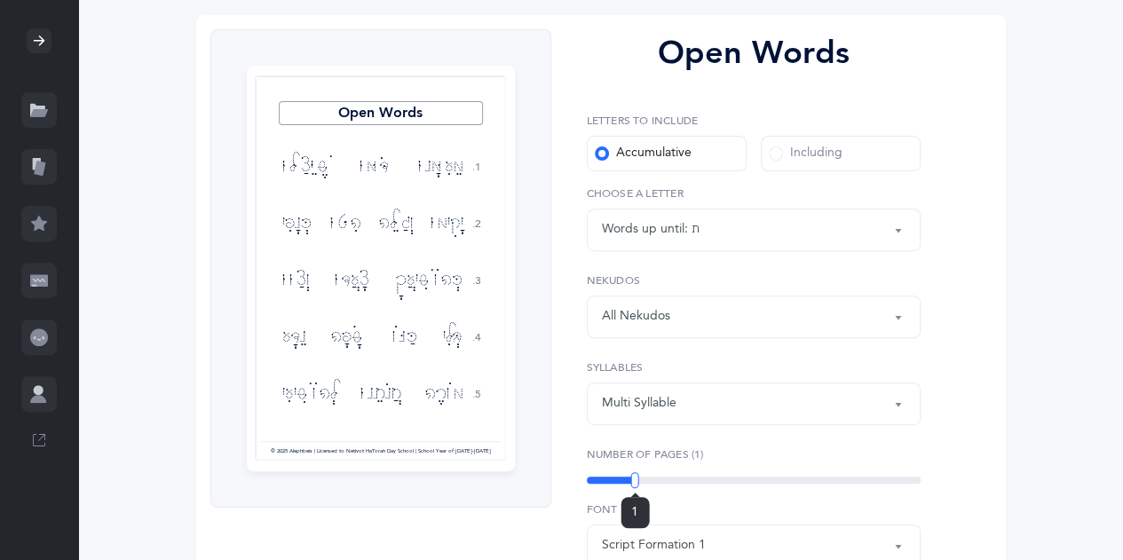
click at [635, 479] on div "1" at bounding box center [754, 480] width 334 height 7
click at [676, 481] on div "2" at bounding box center [754, 480] width 334 height 7
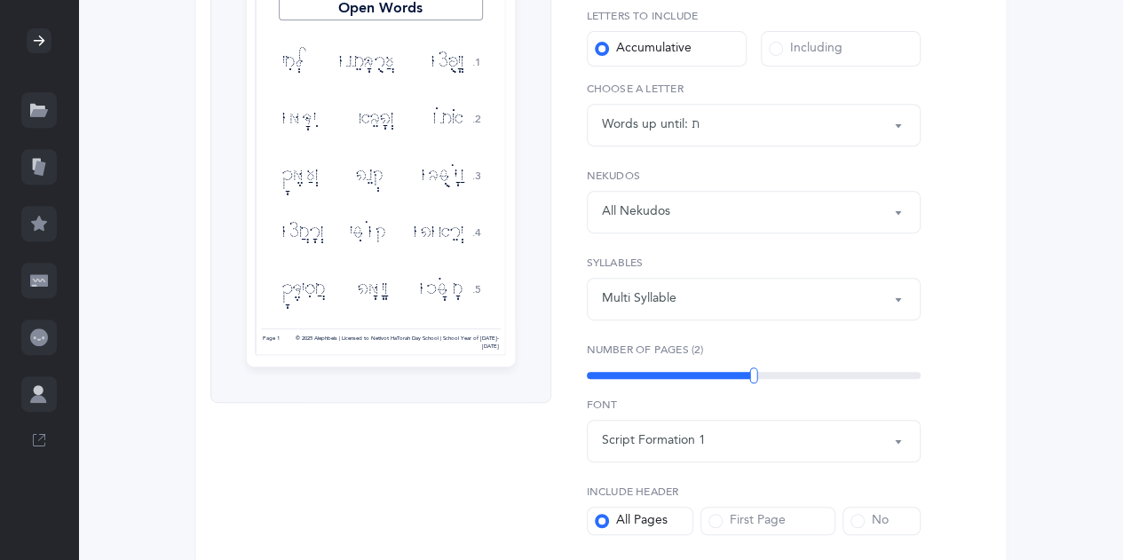
scroll to position [284, 0]
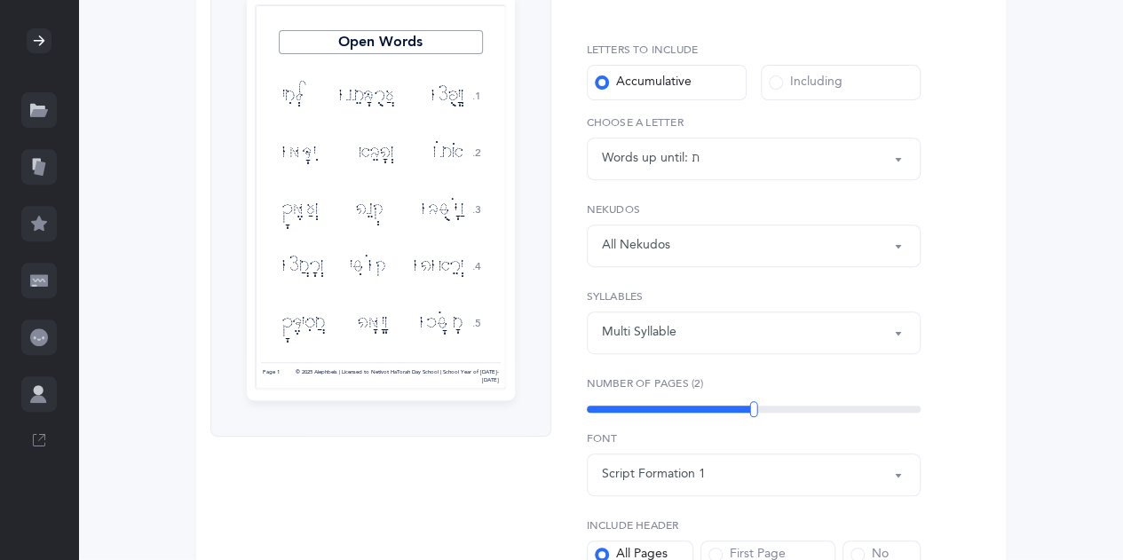
click at [1065, 453] on div "This feature is currently in BETA, enjoy the initial iteration! Improvements an…" at bounding box center [600, 323] width 1044 height 978
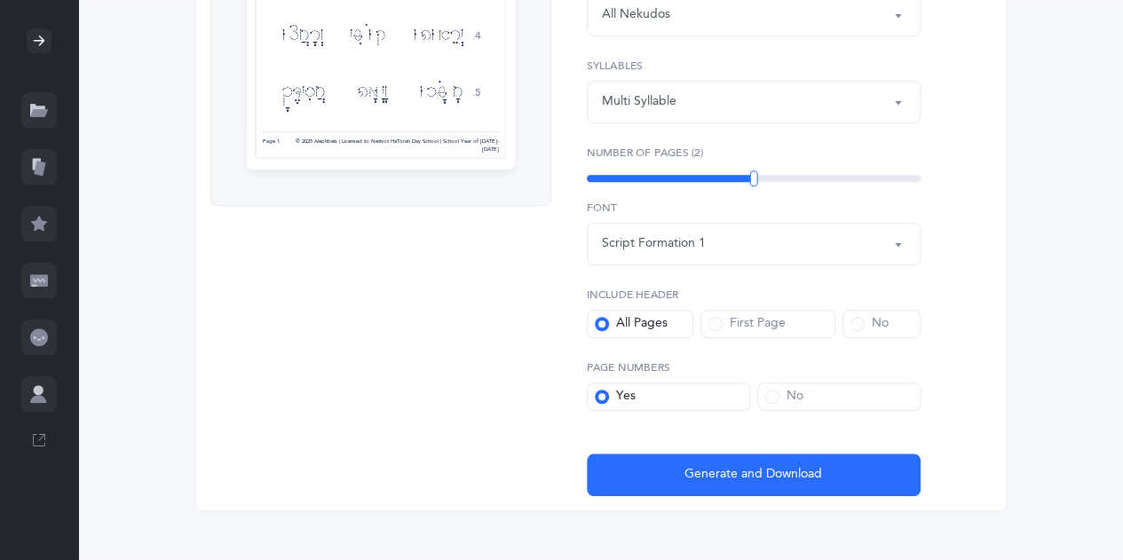
scroll to position [532, 0]
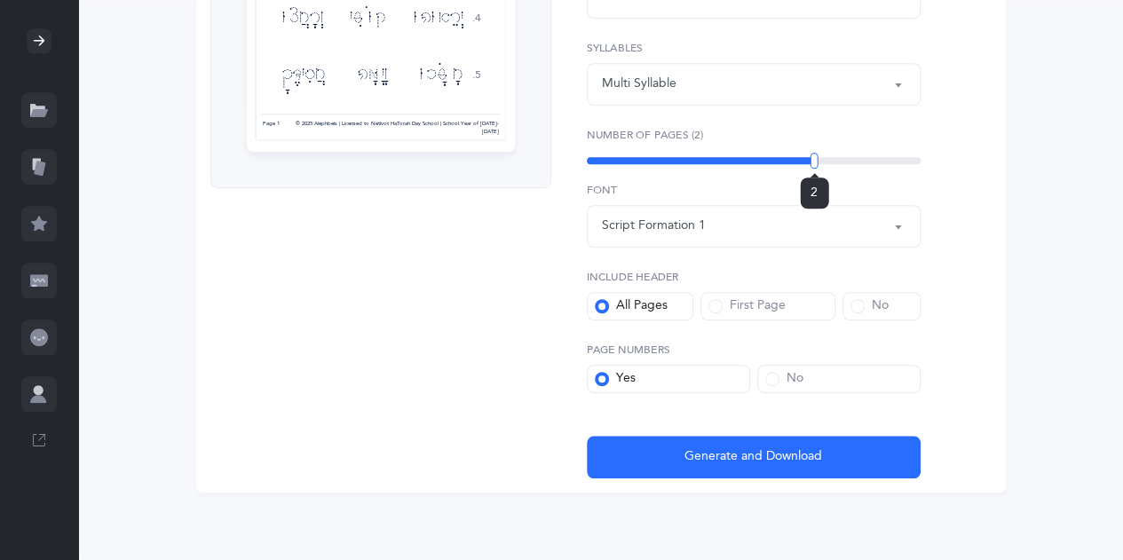
click at [814, 154] on div "2" at bounding box center [754, 161] width 334 height 14
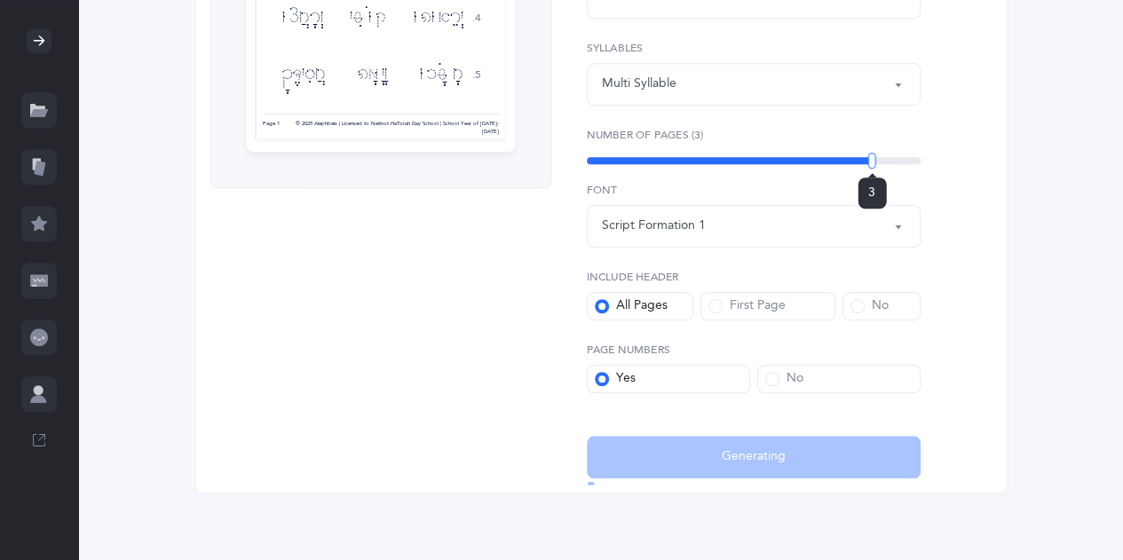
click at [871, 157] on div "3" at bounding box center [754, 160] width 334 height 7
